Goal: Check status: Check status

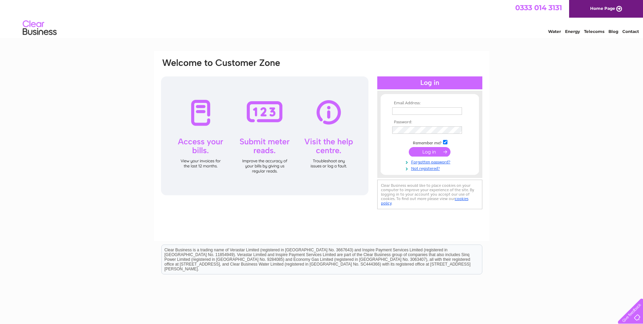
type input "[PERSON_NAME][EMAIL_ADDRESS][DOMAIN_NAME]"
drag, startPoint x: 428, startPoint y: 151, endPoint x: 433, endPoint y: 151, distance: 5.1
click at [428, 151] on input "submit" at bounding box center [430, 151] width 42 height 9
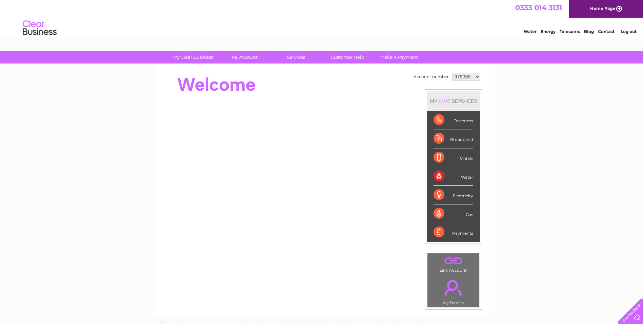
click at [476, 77] on select "975059 1116065" at bounding box center [466, 77] width 28 height 8
select select "1116065"
click at [452, 73] on select "975059 1116065" at bounding box center [466, 77] width 28 height 8
click at [476, 76] on select "975059 1116065" at bounding box center [466, 77] width 28 height 8
